Goal: Task Accomplishment & Management: Complete application form

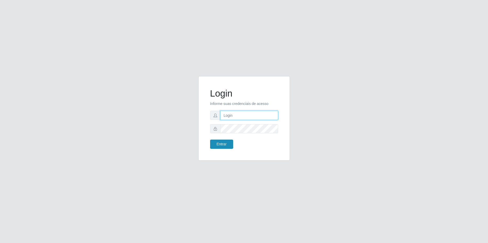
type input "[PERSON_NAME]"
click at [222, 146] on button "Entrar" at bounding box center [221, 143] width 23 height 9
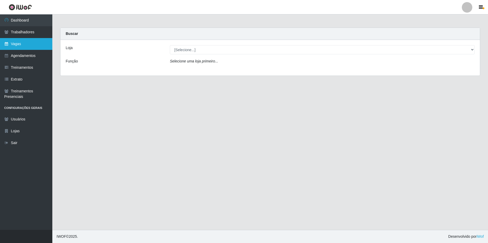
click at [27, 41] on link "Vagas" at bounding box center [26, 44] width 52 height 12
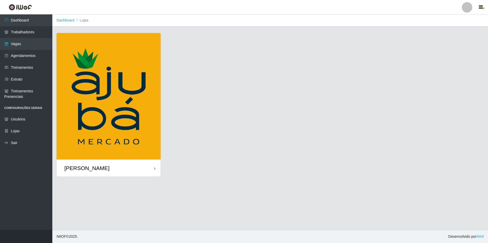
click at [151, 169] on div "[PERSON_NAME]" at bounding box center [109, 167] width 104 height 17
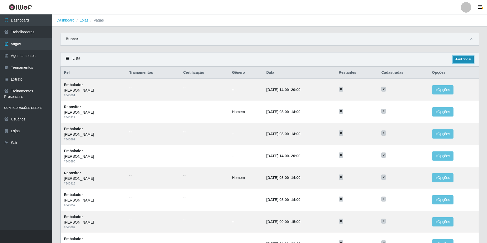
click at [468, 58] on link "Adicionar" at bounding box center [463, 59] width 21 height 7
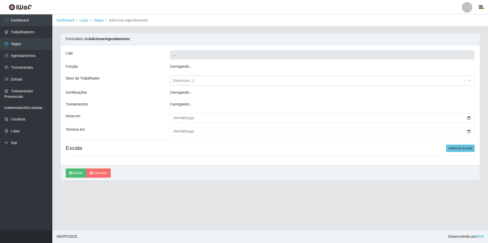
type input "[PERSON_NAME]"
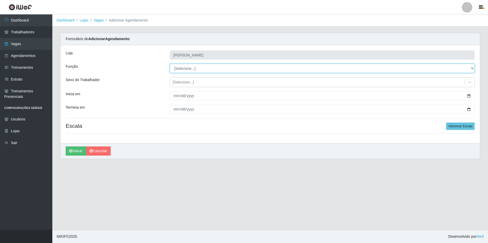
click at [213, 67] on select "[Selecione...] ASG ASG + ASG ++ Balconista de Açougue Balconista de Açougue + B…" at bounding box center [322, 68] width 305 height 9
select select "1"
click at [170, 64] on select "[Selecione...] ASG ASG + ASG ++ Balconista de Açougue Balconista de Açougue + B…" at bounding box center [322, 68] width 305 height 9
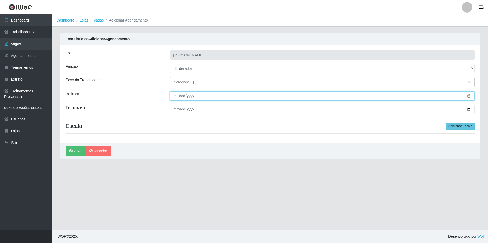
click at [468, 97] on input "Inicia em" at bounding box center [322, 95] width 305 height 9
type input "[DATE]"
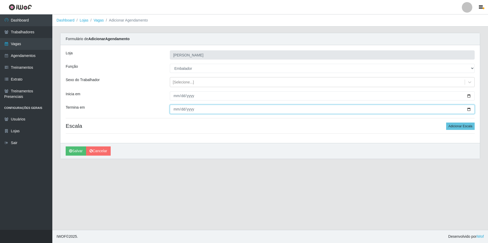
click at [469, 109] on input "Termina em" at bounding box center [322, 108] width 305 height 9
type input "[DATE]"
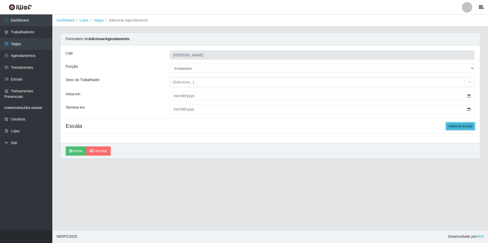
click at [461, 126] on button "Adicionar Escala" at bounding box center [461, 125] width 29 height 7
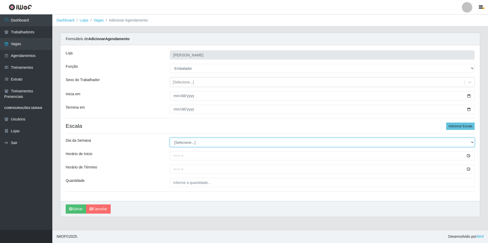
click at [185, 141] on select "[Selecione...] Segunda Terça Quarta Quinta Sexta Sábado Domingo" at bounding box center [322, 141] width 305 height 9
select select "1"
click at [170, 137] on select "[Selecione...] Segunda Terça Quarta Quinta Sexta Sábado Domingo" at bounding box center [322, 141] width 305 height 9
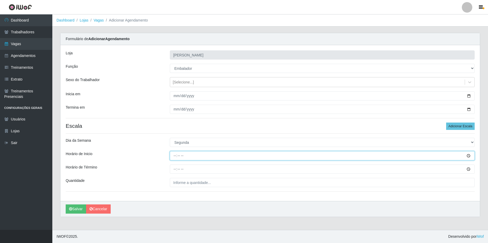
click at [189, 156] on input "Horário de Inicio" at bounding box center [322, 155] width 305 height 9
type input "07:00"
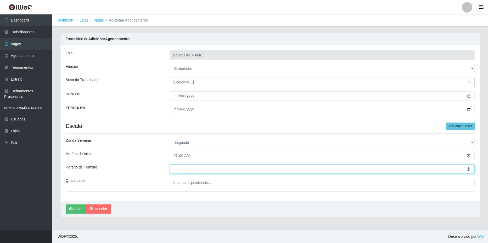
click at [204, 169] on input "Horário de Término" at bounding box center [322, 168] width 305 height 9
type input "13:00"
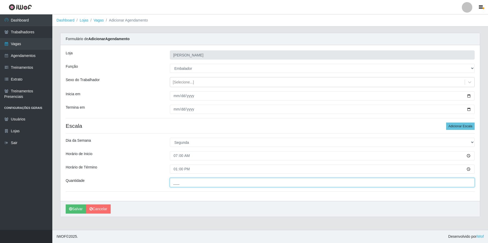
click at [207, 184] on input "___" at bounding box center [322, 182] width 305 height 9
type input "1__"
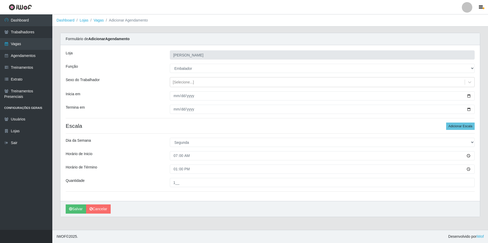
click at [130, 113] on div "Termina em" at bounding box center [114, 108] width 104 height 9
click at [76, 210] on button "Salvar" at bounding box center [76, 208] width 20 height 9
click at [75, 210] on button "Salvar" at bounding box center [76, 208] width 20 height 9
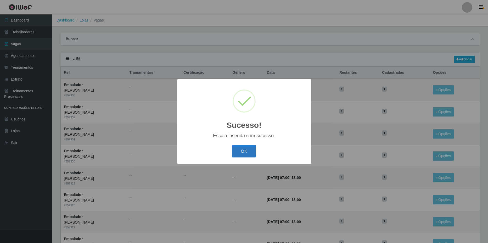
click at [248, 154] on button "OK" at bounding box center [244, 151] width 24 height 12
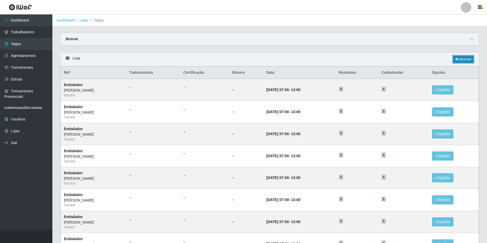
click at [458, 61] on link "Adicionar" at bounding box center [463, 59] width 21 height 7
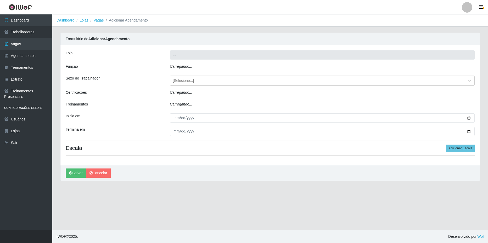
type input "[PERSON_NAME]"
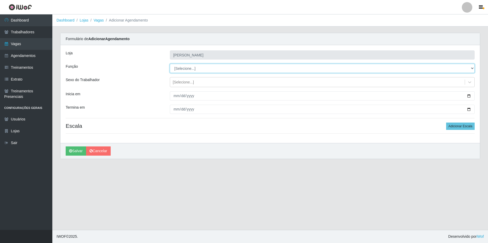
click at [183, 69] on select "[Selecione...] ASG ASG + ASG ++ Balconista de Açougue Balconista de Açougue + B…" at bounding box center [322, 68] width 305 height 9
select select "1"
click at [170, 64] on select "[Selecione...] ASG ASG + ASG ++ Balconista de Açougue Balconista de Açougue + B…" at bounding box center [322, 68] width 305 height 9
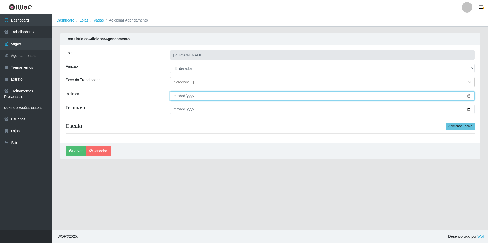
click at [469, 95] on input "Inicia em" at bounding box center [322, 95] width 305 height 9
type input "[DATE]"
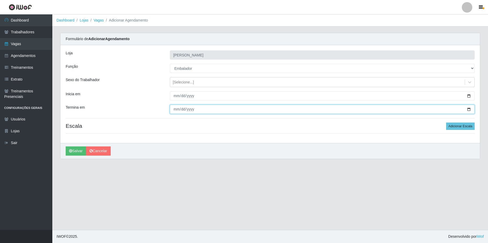
click at [470, 107] on input "Termina em" at bounding box center [322, 108] width 305 height 9
type input "[DATE]"
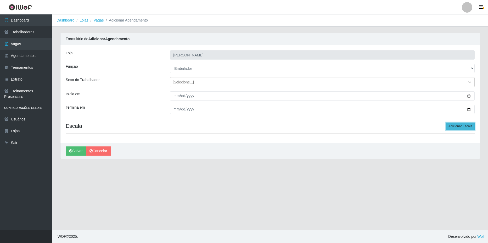
click at [458, 126] on button "Adicionar Escala" at bounding box center [461, 125] width 29 height 7
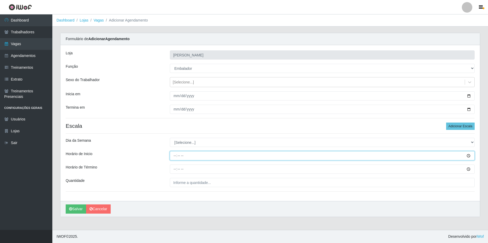
click at [219, 156] on input "Horário de Inicio" at bounding box center [322, 155] width 305 height 9
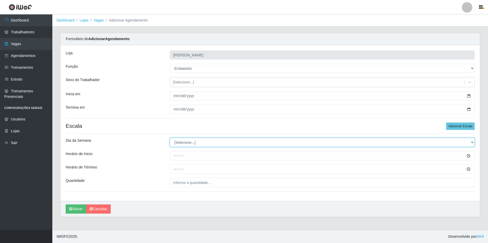
click at [215, 144] on select "[Selecione...] Segunda Terça Quarta Quinta Sexta Sábado Domingo" at bounding box center [322, 141] width 305 height 9
select select "2"
click at [170, 137] on select "[Selecione...] Segunda Terça Quarta Quinta Sexta Sábado Domingo" at bounding box center [322, 141] width 305 height 9
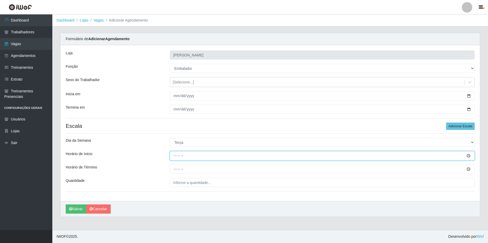
click at [194, 156] on input "Horário de Inicio" at bounding box center [322, 155] width 305 height 9
type input "07:00"
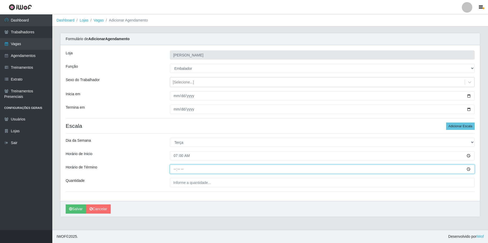
type input "13:00"
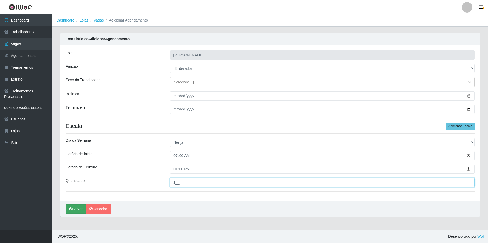
type input "1__"
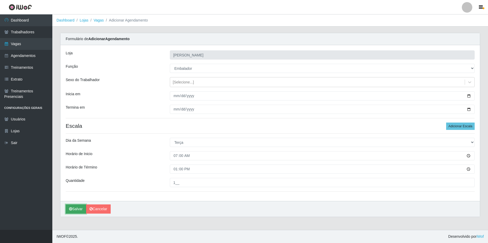
click at [72, 211] on button "Salvar" at bounding box center [76, 208] width 20 height 9
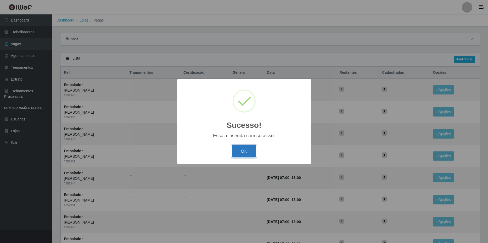
click at [244, 149] on button "OK" at bounding box center [244, 151] width 24 height 12
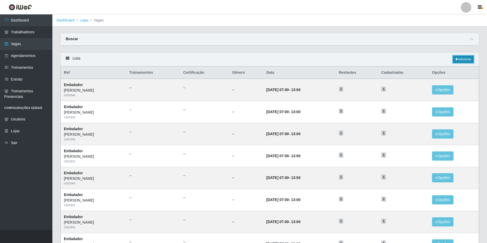
click at [461, 60] on link "Adicionar" at bounding box center [463, 59] width 21 height 7
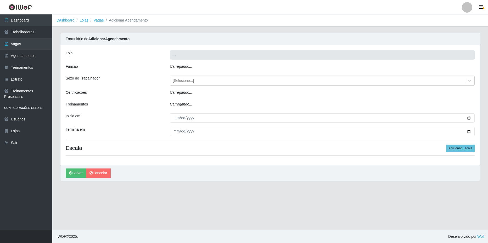
type input "[PERSON_NAME]"
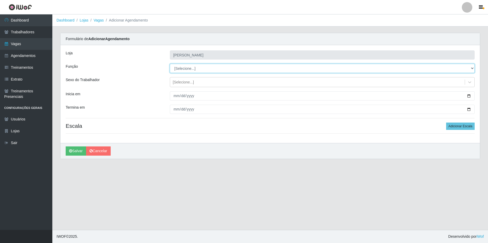
click at [194, 68] on select "[Selecione...] ASG ASG + ASG ++ Balconista de Açougue Balconista de Açougue + B…" at bounding box center [322, 68] width 305 height 9
select select "1"
click at [170, 64] on select "[Selecione...] ASG ASG + ASG ++ Balconista de Açougue Balconista de Açougue + B…" at bounding box center [322, 68] width 305 height 9
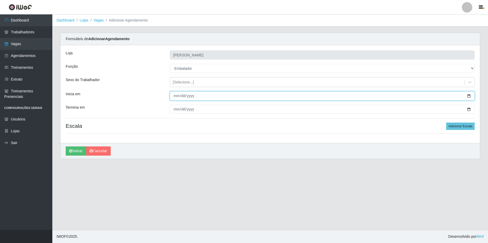
click at [203, 95] on input "Inicia em" at bounding box center [322, 95] width 305 height 9
click at [470, 96] on input "Inicia em" at bounding box center [322, 95] width 305 height 9
type input "[DATE]"
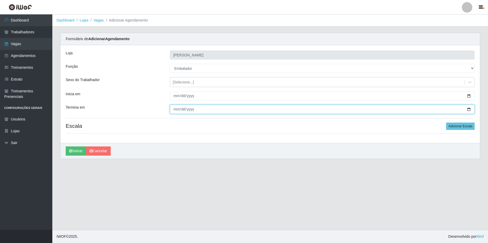
click at [470, 109] on input "Termina em" at bounding box center [322, 108] width 305 height 9
type input "[DATE]"
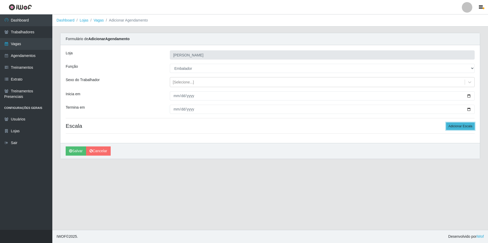
click at [458, 126] on button "Adicionar Escala" at bounding box center [461, 125] width 29 height 7
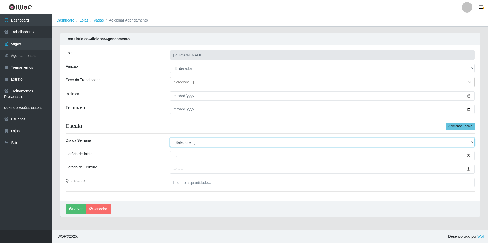
click at [181, 143] on select "[Selecione...] Segunda Terça Quarta Quinta Sexta Sábado Domingo" at bounding box center [322, 141] width 305 height 9
select select "3"
click at [170, 137] on select "[Selecione...] Segunda Terça Quarta Quinta Sexta Sábado Domingo" at bounding box center [322, 141] width 305 height 9
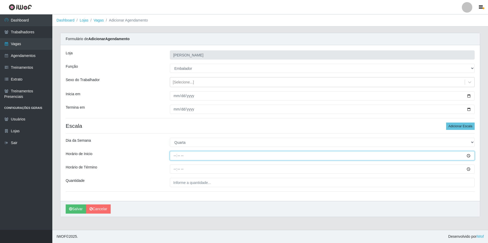
click at [186, 155] on input "Horário de Inicio" at bounding box center [322, 155] width 305 height 9
type input "07:00"
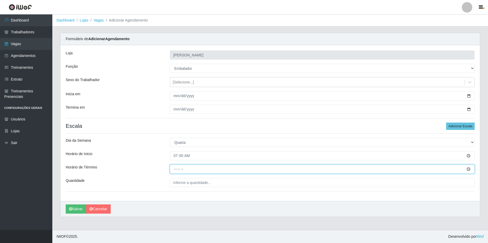
type input "13:00"
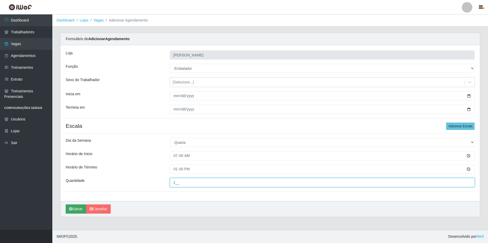
type input "1__"
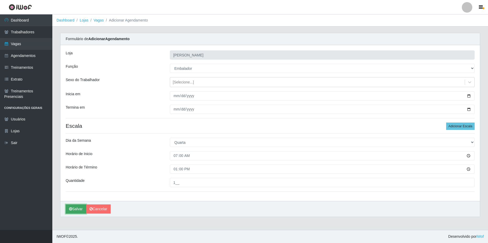
click at [75, 212] on button "Salvar" at bounding box center [76, 208] width 20 height 9
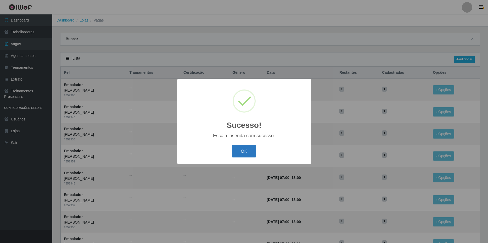
click at [248, 149] on button "OK" at bounding box center [244, 151] width 24 height 12
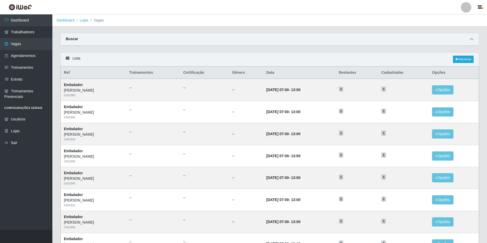
click at [473, 39] on icon at bounding box center [472, 39] width 4 height 4
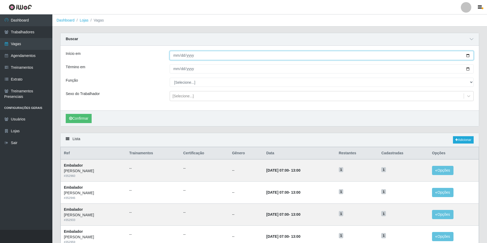
click at [206, 56] on input "Início em" at bounding box center [322, 55] width 304 height 9
type input "[DATE]"
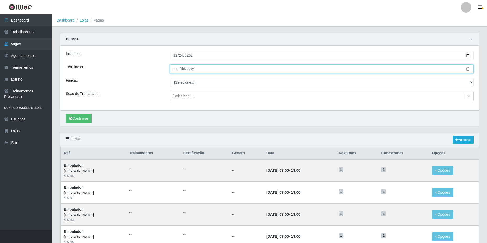
click at [210, 68] on input "Término em" at bounding box center [322, 68] width 304 height 9
type input "[DATE]"
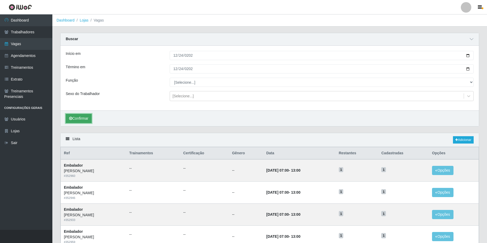
click at [78, 119] on button "Confirmar" at bounding box center [79, 118] width 26 height 9
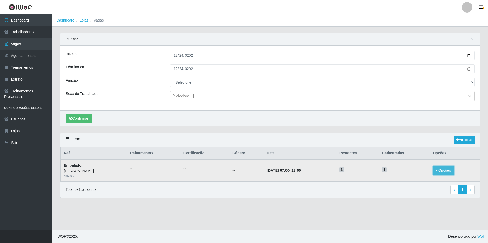
click at [445, 170] on button "Opções" at bounding box center [443, 170] width 21 height 9
click at [401, 176] on div "Deletar" at bounding box center [411, 174] width 31 height 5
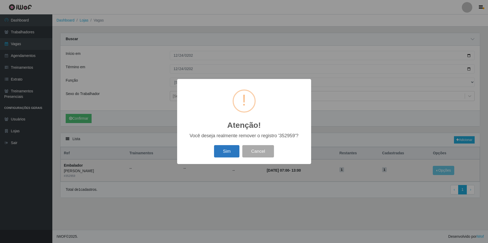
click at [225, 150] on button "Sim" at bounding box center [226, 151] width 25 height 12
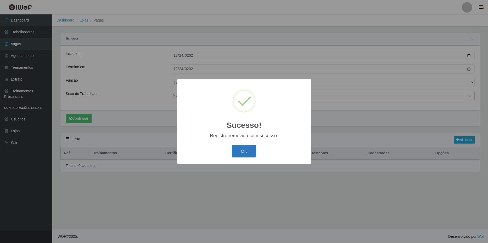
click at [249, 154] on button "OK" at bounding box center [244, 151] width 24 height 12
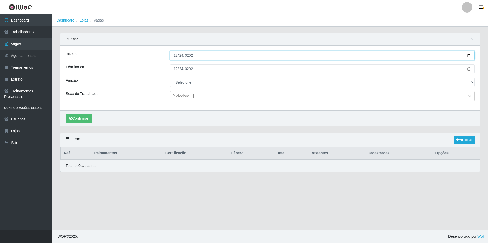
click at [469, 55] on input "[DATE]" at bounding box center [322, 55] width 305 height 9
type input "[DATE]"
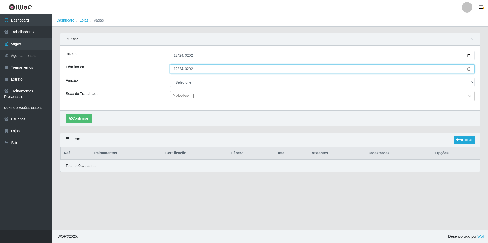
click at [471, 68] on input "[DATE]" at bounding box center [322, 68] width 305 height 9
type input "[DATE]"
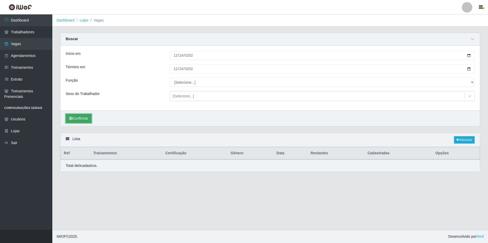
click at [79, 118] on button "Confirmar" at bounding box center [79, 118] width 26 height 9
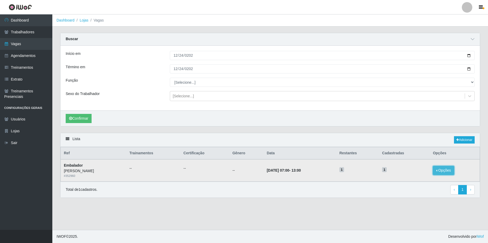
click at [444, 172] on button "Opções" at bounding box center [443, 170] width 21 height 9
click at [415, 175] on div "Deletar" at bounding box center [411, 174] width 31 height 5
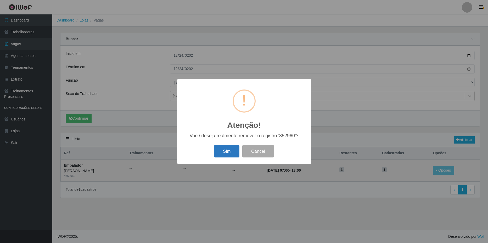
click at [227, 154] on button "Sim" at bounding box center [226, 151] width 25 height 12
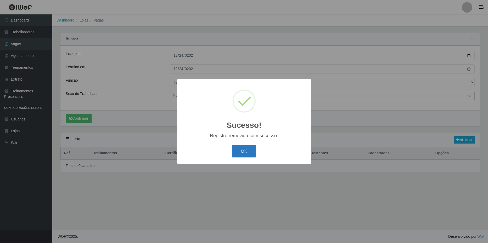
click at [239, 155] on button "OK" at bounding box center [244, 151] width 24 height 12
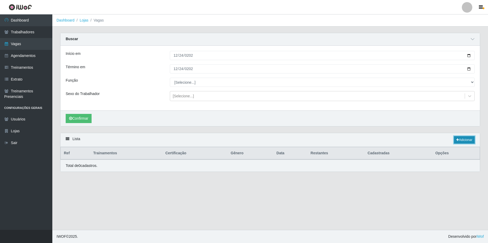
click at [461, 139] on link "Adicionar" at bounding box center [464, 139] width 21 height 7
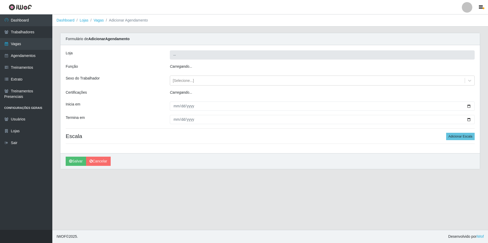
type input "[PERSON_NAME]"
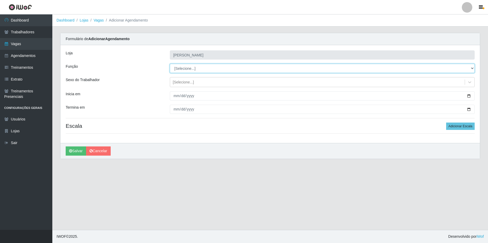
click at [197, 70] on select "[Selecione...] ASG ASG + ASG ++ Balconista de Açougue Balconista de Açougue + B…" at bounding box center [322, 68] width 305 height 9
select select "1"
click at [170, 64] on select "[Selecione...] ASG ASG + ASG ++ Balconista de Açougue Balconista de Açougue + B…" at bounding box center [322, 68] width 305 height 9
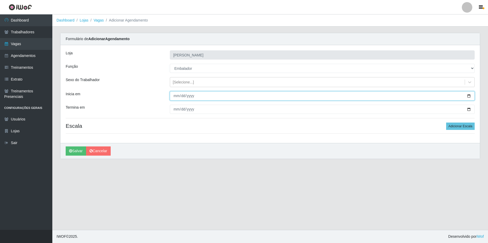
click at [469, 96] on input "Inicia em" at bounding box center [322, 95] width 305 height 9
type input "[DATE]"
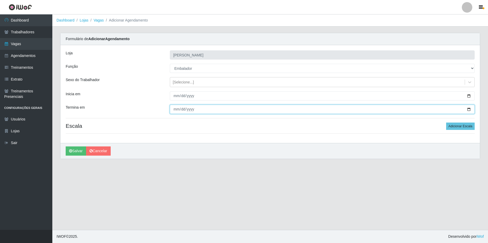
click at [468, 108] on input "Termina em" at bounding box center [322, 108] width 305 height 9
type input "[DATE]"
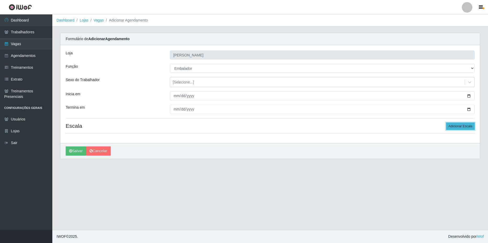
click at [467, 128] on button "Adicionar Escala" at bounding box center [461, 125] width 29 height 7
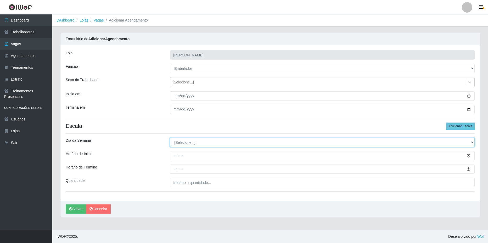
click at [194, 142] on select "[Selecione...] Segunda Terça Quarta Quinta Sexta Sábado Domingo" at bounding box center [322, 141] width 305 height 9
select select "4"
click at [170, 137] on select "[Selecione...] Segunda Terça Quarta Quinta Sexta Sábado Domingo" at bounding box center [322, 141] width 305 height 9
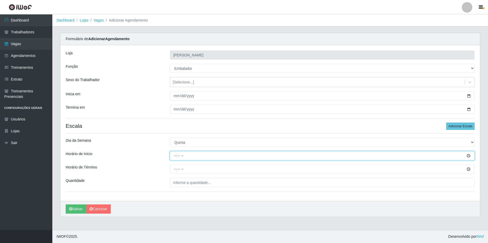
click at [189, 158] on input "Horário de Inicio" at bounding box center [322, 155] width 305 height 9
type input "07:00"
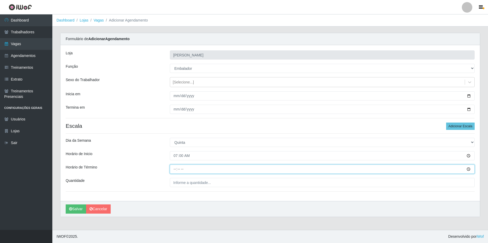
type input "13:00"
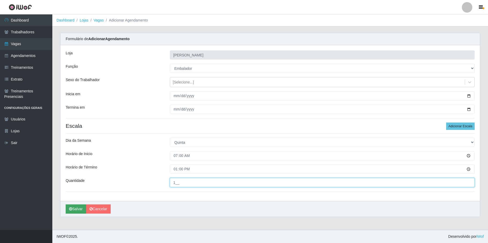
type input "1__"
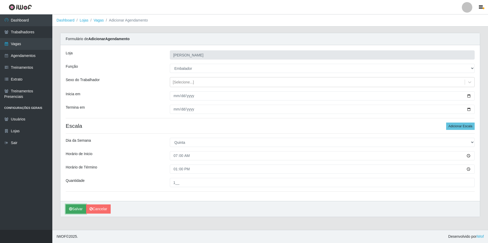
click at [76, 208] on button "Salvar" at bounding box center [76, 208] width 20 height 9
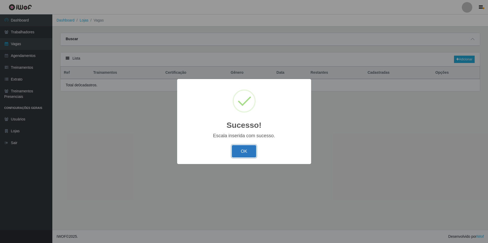
click at [245, 152] on button "OK" at bounding box center [244, 151] width 24 height 12
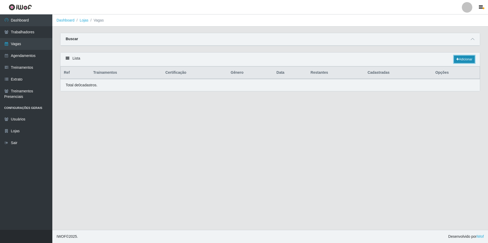
click at [457, 62] on link "Adicionar" at bounding box center [464, 59] width 21 height 7
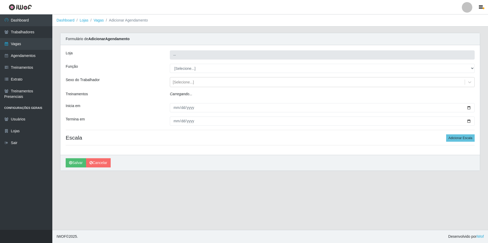
type input "[PERSON_NAME]"
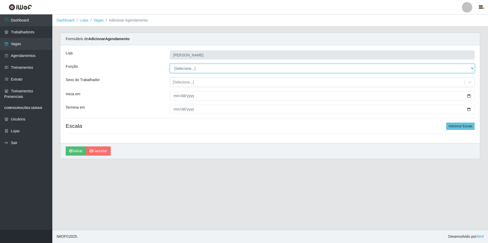
click at [213, 69] on select "[Selecione...] ASG ASG + ASG ++ Balconista de Açougue Balconista de Açougue + B…" at bounding box center [322, 68] width 305 height 9
select select "1"
click at [170, 64] on select "[Selecione...] ASG ASG + ASG ++ Balconista de Açougue Balconista de Açougue + B…" at bounding box center [322, 68] width 305 height 9
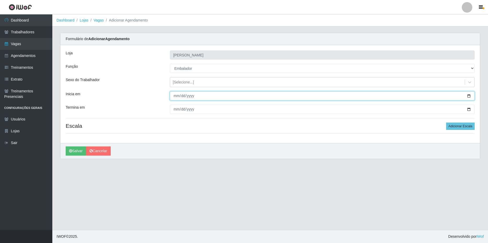
click at [468, 95] on input "Inicia em" at bounding box center [322, 95] width 305 height 9
type input "[DATE]"
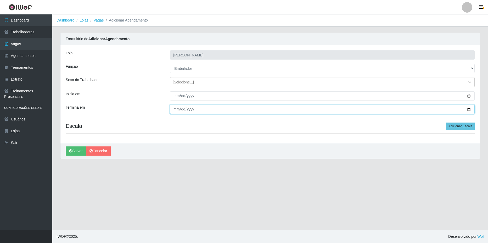
click at [470, 109] on input "Termina em" at bounding box center [322, 108] width 305 height 9
type input "[DATE]"
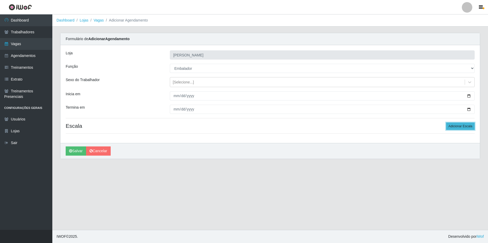
click at [465, 125] on button "Adicionar Escala" at bounding box center [461, 125] width 29 height 7
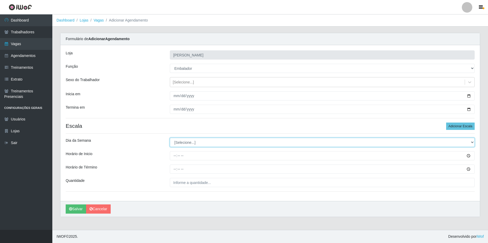
click at [180, 140] on select "[Selecione...] Segunda Terça Quarta Quinta Sexta Sábado Domingo" at bounding box center [322, 141] width 305 height 9
select select "5"
click at [170, 137] on select "[Selecione...] Segunda Terça Quarta Quinta Sexta Sábado Domingo" at bounding box center [322, 141] width 305 height 9
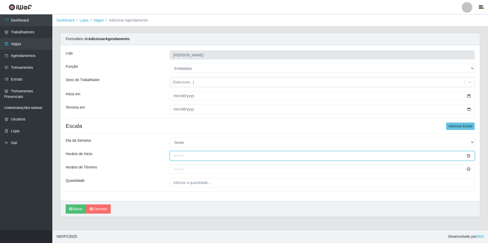
click at [469, 155] on input "Horário de Inicio" at bounding box center [322, 155] width 305 height 9
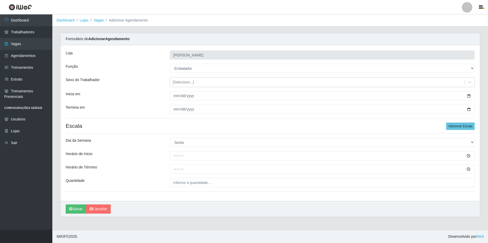
drag, startPoint x: 157, startPoint y: 157, endPoint x: 168, endPoint y: 154, distance: 11.3
click at [157, 157] on div "Horário de Inicio" at bounding box center [114, 155] width 104 height 9
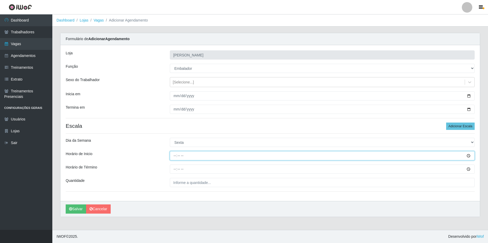
click at [193, 154] on input "Horário de Inicio" at bounding box center [322, 155] width 305 height 9
type input "07:00"
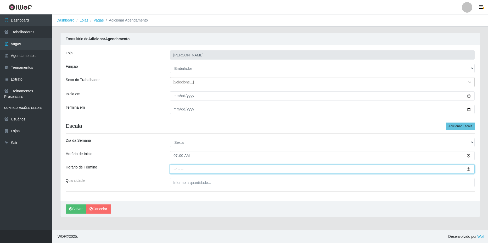
type input "13:00"
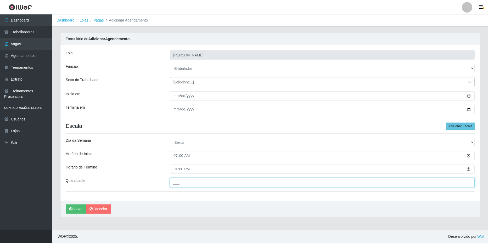
click at [203, 183] on input "___" at bounding box center [322, 182] width 305 height 9
type input "1__"
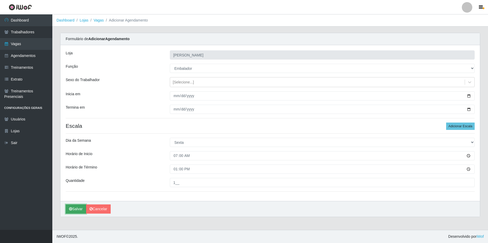
click at [70, 212] on button "Salvar" at bounding box center [76, 208] width 20 height 9
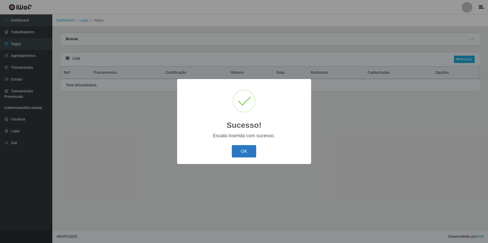
click at [245, 152] on button "OK" at bounding box center [244, 151] width 24 height 12
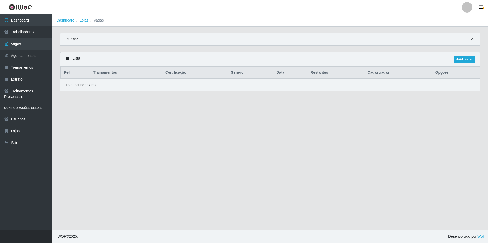
click at [473, 40] on icon at bounding box center [473, 39] width 4 height 4
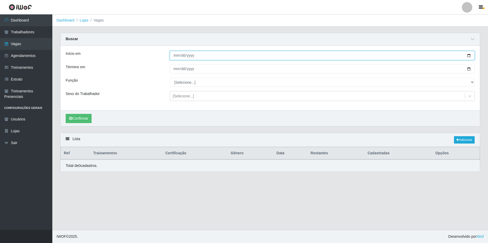
click at [211, 56] on input "[DATE]" at bounding box center [322, 55] width 305 height 9
type input "[DATE]"
click at [175, 71] on input "[DATE]" at bounding box center [322, 68] width 305 height 9
type input "[DATE]"
click at [82, 115] on button "Confirmar" at bounding box center [79, 118] width 26 height 9
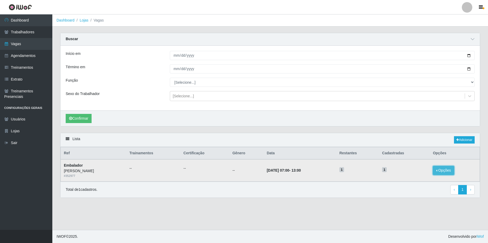
click at [448, 171] on button "Opções" at bounding box center [443, 170] width 21 height 9
click at [427, 175] on div "Deletar" at bounding box center [411, 174] width 31 height 5
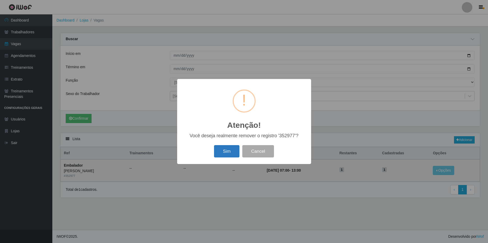
click at [226, 149] on button "Sim" at bounding box center [226, 151] width 25 height 12
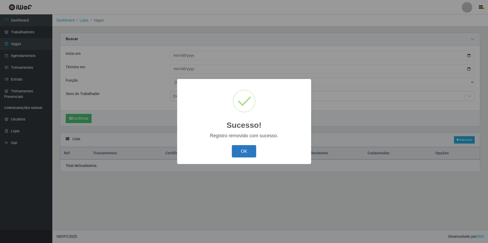
click at [248, 155] on button "OK" at bounding box center [244, 151] width 24 height 12
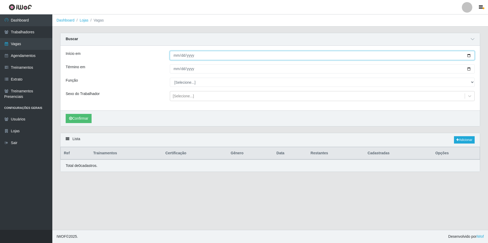
drag, startPoint x: 214, startPoint y: 56, endPoint x: 136, endPoint y: 57, distance: 77.3
click at [136, 57] on div "Início em [DATE]" at bounding box center [270, 55] width 417 height 9
click at [183, 56] on input "Início em" at bounding box center [322, 55] width 305 height 9
click at [193, 56] on input "Início em" at bounding box center [322, 55] width 305 height 9
click at [191, 68] on input "[DATE]" at bounding box center [322, 68] width 305 height 9
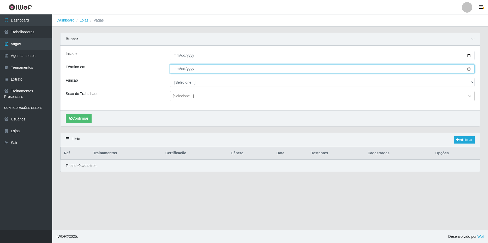
click at [181, 69] on input "Término em" at bounding box center [322, 68] width 305 height 9
click at [176, 69] on input "Término em" at bounding box center [322, 68] width 305 height 9
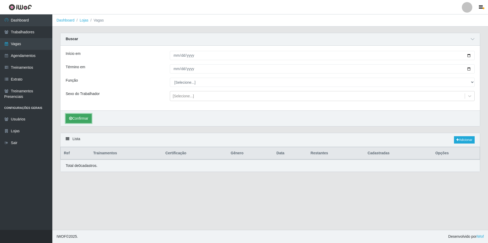
click at [84, 122] on button "Confirmar" at bounding box center [79, 118] width 26 height 9
